Goal: Browse casually

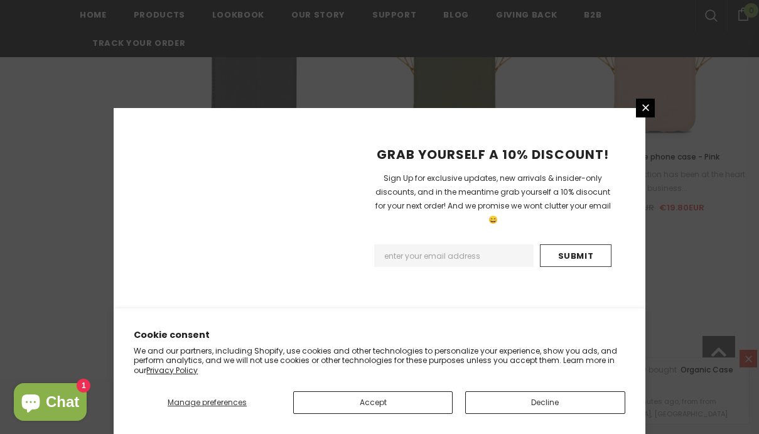
scroll to position [1577, 0]
